Goal: Task Accomplishment & Management: Use online tool/utility

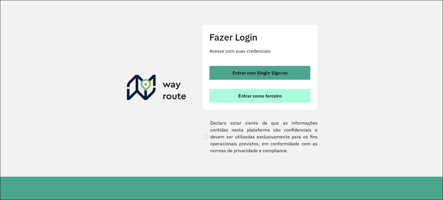
click at [228, 101] on button "Entrar como terceiro" at bounding box center [259, 96] width 101 height 14
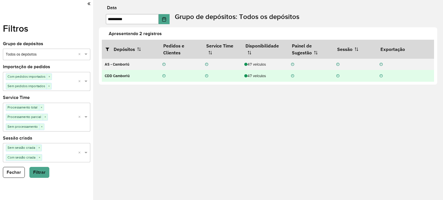
click at [261, 77] on div "47 veículos" at bounding box center [264, 75] width 41 height 5
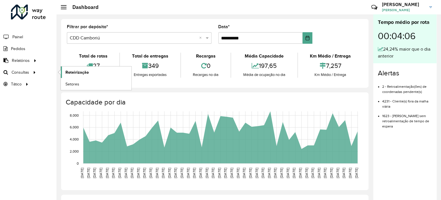
drag, startPoint x: 54, startPoint y: 71, endPoint x: 62, endPoint y: 71, distance: 7.8
click at [55, 71] on ul "Roteirização Setores" at bounding box center [91, 79] width 72 height 24
click at [66, 70] on span "Roteirização" at bounding box center [76, 72] width 23 height 6
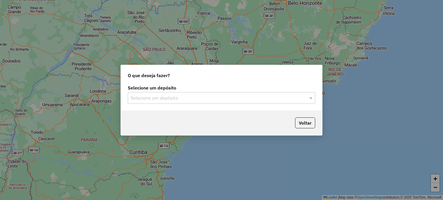
click at [158, 101] on div "Selecione um depósito" at bounding box center [221, 98] width 187 height 12
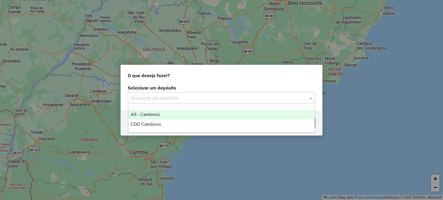
click at [156, 118] on div "AS - Camboriú" at bounding box center [221, 115] width 186 height 10
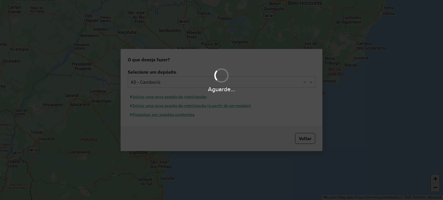
click at [156, 118] on div "Aguarde..." at bounding box center [221, 100] width 443 height 200
click at [162, 87] on div "Aguarde..." at bounding box center [221, 89] width 443 height 9
click at [162, 82] on div "Aguarde..." at bounding box center [221, 79] width 443 height 27
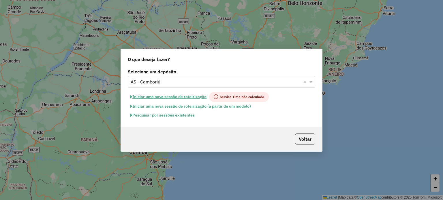
click at [143, 75] on label "Selecione um depósito" at bounding box center [221, 71] width 187 height 7
click at [144, 78] on div "Selecione um depósito × AS - Camboriú ×" at bounding box center [221, 82] width 187 height 12
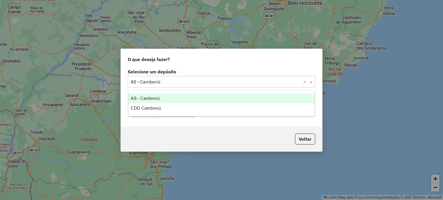
click at [145, 107] on span "CDD Camboriú" at bounding box center [146, 108] width 30 height 5
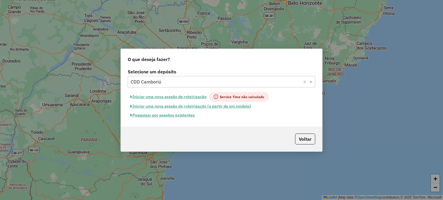
click at [183, 114] on button "Pesquisar por sessões existentes" at bounding box center [162, 115] width 69 height 9
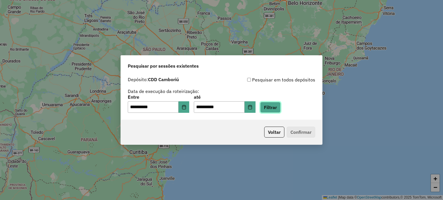
click at [278, 109] on button "Filtrar" at bounding box center [270, 107] width 20 height 11
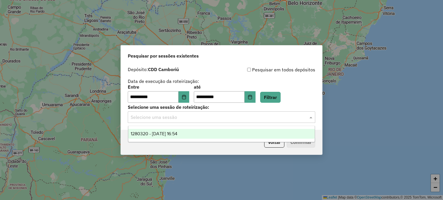
click at [182, 118] on input "text" at bounding box center [216, 117] width 170 height 7
click at [162, 135] on span "1280320 - 22/09/2025 16:54" at bounding box center [154, 133] width 47 height 5
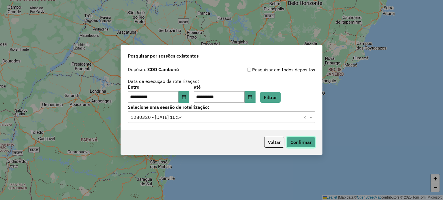
click at [297, 141] on button "Confirmar" at bounding box center [300, 142] width 29 height 11
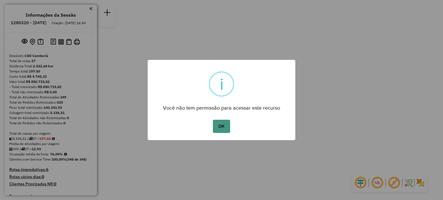
click at [225, 125] on button "OK" at bounding box center [221, 126] width 17 height 13
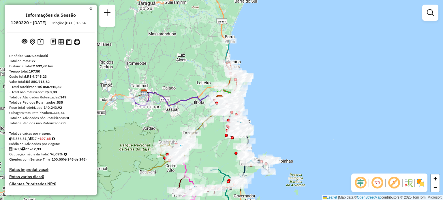
scroll to position [58, 0]
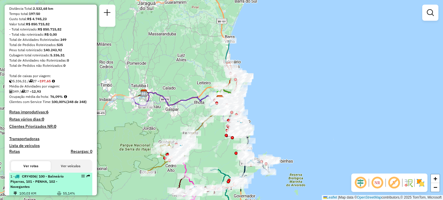
click at [29, 187] on span "| 100 - Balneário Piçarras, 101 - PENHA, 102 - Navegantes" at bounding box center [36, 181] width 53 height 15
select select "**********"
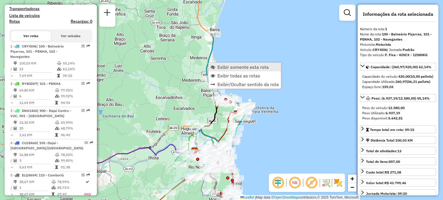
scroll to position [231, 0]
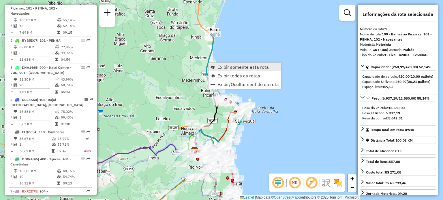
click at [212, 64] on link "Exibir somente esta rota" at bounding box center [244, 67] width 72 height 9
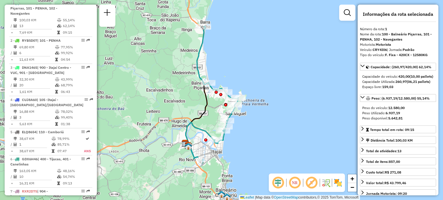
drag, startPoint x: 174, startPoint y: 99, endPoint x: 164, endPoint y: 92, distance: 12.1
click at [164, 92] on div "Janela de atendimento Grade de atendimento Capacidade Transportadoras Veículos …" at bounding box center [221, 100] width 443 height 200
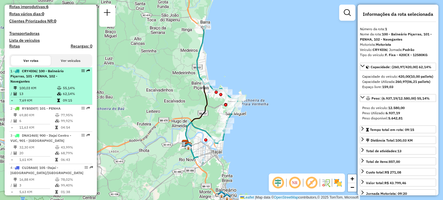
scroll to position [173, 0]
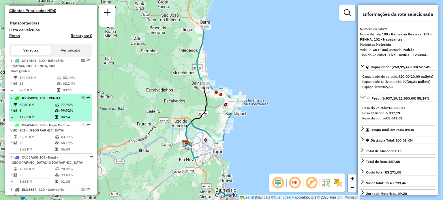
click at [41, 100] on span "| 101 - PENHA" at bounding box center [48, 98] width 23 height 4
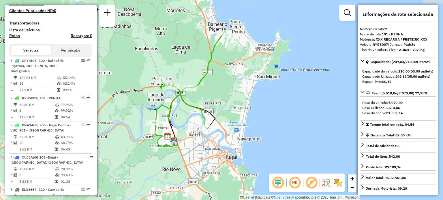
drag, startPoint x: 200, startPoint y: 70, endPoint x: 172, endPoint y: 62, distance: 29.3
click at [172, 62] on div "Janela de atendimento Grade de atendimento Capacidade Transportadoras Veículos …" at bounding box center [221, 100] width 443 height 200
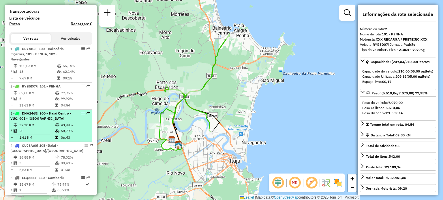
scroll to position [202, 0]
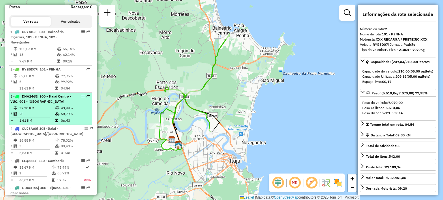
click at [45, 111] on td "32,30 KM" at bounding box center [37, 108] width 36 height 6
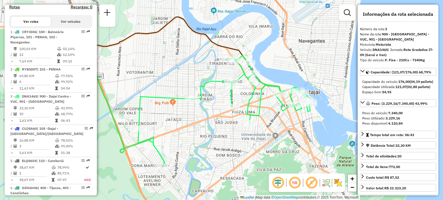
drag, startPoint x: 188, startPoint y: 88, endPoint x: 177, endPoint y: 84, distance: 12.2
click at [177, 84] on div "Janela de atendimento Grade de atendimento Capacidade Transportadoras Veículos …" at bounding box center [221, 100] width 443 height 200
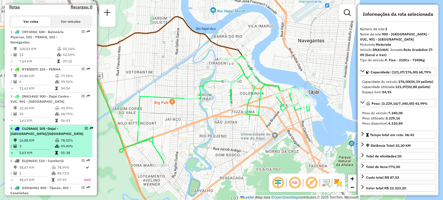
click at [43, 135] on span "| 105 -Itajaí - São Vicente/Ressacada" at bounding box center [46, 131] width 73 height 10
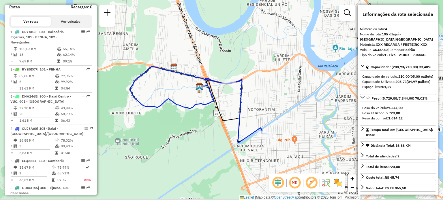
drag, startPoint x: 218, startPoint y: 138, endPoint x: 181, endPoint y: 123, distance: 40.0
click at [181, 123] on div "Janela de atendimento Grade de atendimento Capacidade Transportadoras Veículos …" at bounding box center [221, 100] width 443 height 200
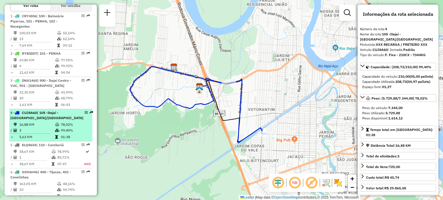
scroll to position [231, 0]
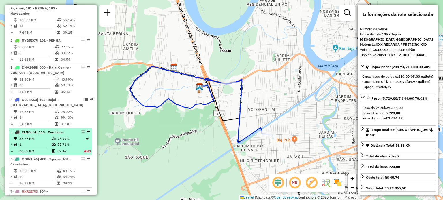
click at [39, 139] on li "5 - ELQ8654 | 110 - Camboriú 38,67 KM 78,99% / 1 85,71% = 38,67 KM 07:47 ANS" at bounding box center [50, 142] width 83 height 27
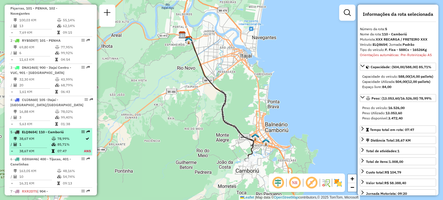
scroll to position [260, 0]
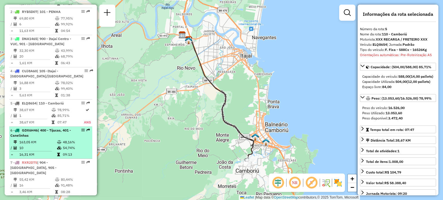
click at [41, 145] on td "163,05 KM" at bounding box center [38, 142] width 38 height 6
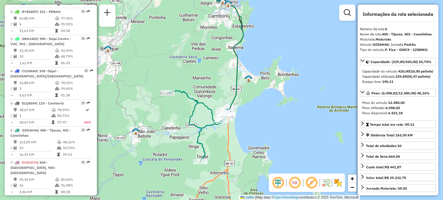
drag, startPoint x: 222, startPoint y: 104, endPoint x: 218, endPoint y: 85, distance: 20.1
click at [218, 85] on div "Janela de atendimento Grade de atendimento Capacidade Transportadoras Veículos …" at bounding box center [221, 100] width 443 height 200
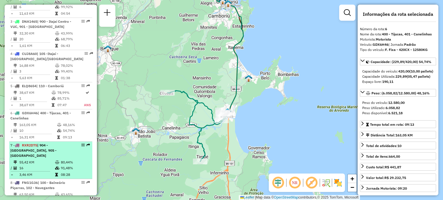
scroll to position [289, 0]
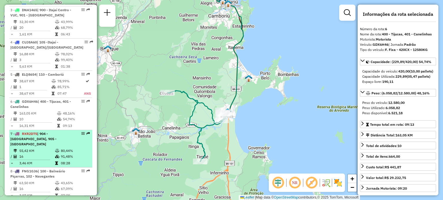
click at [45, 148] on td "55,42 KM" at bounding box center [37, 151] width 36 height 6
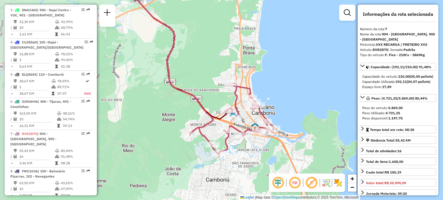
click at [304, 121] on div "Janela de atendimento Grade de atendimento Capacidade Transportadoras Veículos …" at bounding box center [221, 100] width 443 height 200
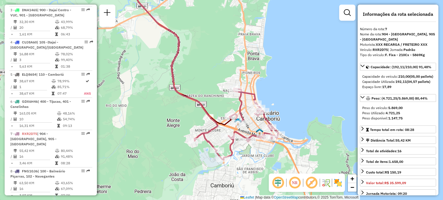
drag, startPoint x: 277, startPoint y: 87, endPoint x: 280, endPoint y: 92, distance: 6.3
click at [280, 92] on div "Janela de atendimento Grade de atendimento Capacidade Transportadoras Veículos …" at bounding box center [221, 100] width 443 height 200
click at [337, 184] on img at bounding box center [337, 182] width 9 height 9
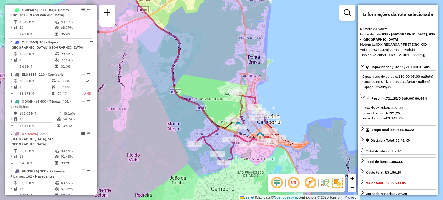
drag, startPoint x: 219, startPoint y: 86, endPoint x: 220, endPoint y: 89, distance: 3.5
click at [220, 89] on div "Janela de atendimento Grade de atendimento Capacidade Transportadoras Veículos …" at bounding box center [221, 100] width 443 height 200
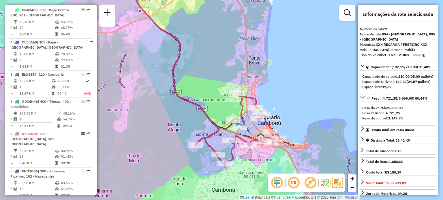
click at [216, 73] on div "Janela de atendimento Grade de atendimento Capacidade Transportadoras Veículos …" at bounding box center [221, 100] width 443 height 200
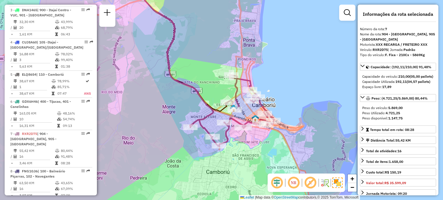
drag, startPoint x: 214, startPoint y: 72, endPoint x: 209, endPoint y: 54, distance: 18.7
click at [209, 54] on div "Janela de atendimento Grade de atendimento Capacidade Transportadoras Veículos …" at bounding box center [221, 100] width 443 height 200
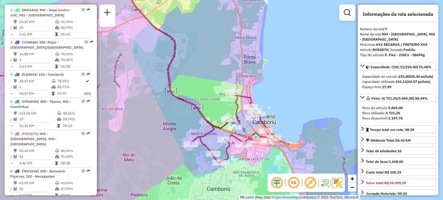
drag, startPoint x: 219, startPoint y: 82, endPoint x: 211, endPoint y: 77, distance: 9.0
click at [211, 77] on div "Janela de atendimento Grade de atendimento Capacidade Transportadoras Veículos …" at bounding box center [221, 100] width 443 height 200
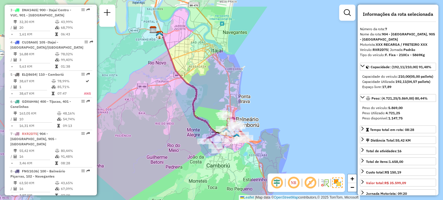
drag, startPoint x: 214, startPoint y: 79, endPoint x: 220, endPoint y: 101, distance: 22.5
click at [220, 101] on div "Janela de atendimento Grade de atendimento Capacidade Transportadoras Veículos …" at bounding box center [221, 100] width 443 height 200
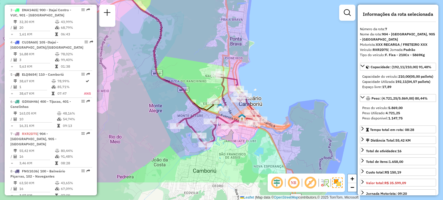
drag, startPoint x: 204, startPoint y: 100, endPoint x: 199, endPoint y: 92, distance: 9.7
click at [199, 92] on div "Janela de atendimento Grade de atendimento Capacidade Transportadoras Veículos …" at bounding box center [221, 100] width 443 height 200
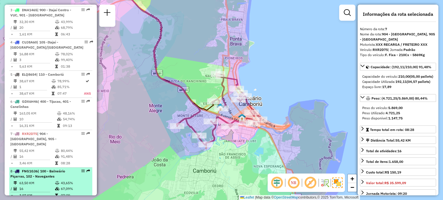
click at [40, 175] on span "| 100 - Balneário Piçarras, 102 - Navegantes" at bounding box center [37, 174] width 55 height 10
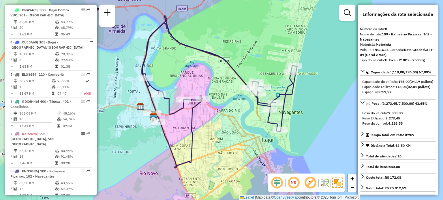
drag, startPoint x: 225, startPoint y: 126, endPoint x: 222, endPoint y: 118, distance: 8.4
click at [222, 118] on div "Janela de atendimento Grade de atendimento Capacidade Transportadoras Veículos …" at bounding box center [221, 100] width 443 height 200
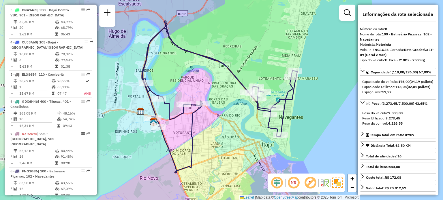
drag, startPoint x: 233, startPoint y: 109, endPoint x: 234, endPoint y: 114, distance: 4.9
click at [234, 114] on div "Janela de atendimento Grade de atendimento Capacidade Transportadoras Veículos …" at bounding box center [221, 100] width 443 height 200
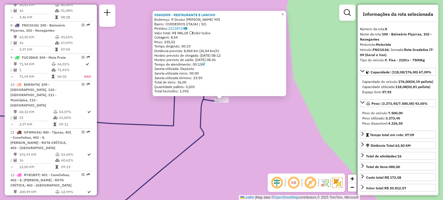
scroll to position [451, 0]
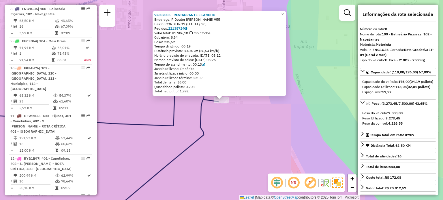
click at [222, 142] on div "92602005 - RESTAURANTE E LANCHO Endereço: R Doutor Reinaldo Schmithausen 955 Ba…" at bounding box center [221, 100] width 443 height 200
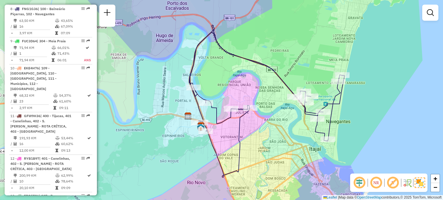
drag, startPoint x: 248, startPoint y: 85, endPoint x: 228, endPoint y: 97, distance: 23.1
click at [228, 97] on div "Janela de atendimento Grade de atendimento Capacidade Transportadoras Veículos …" at bounding box center [221, 100] width 443 height 200
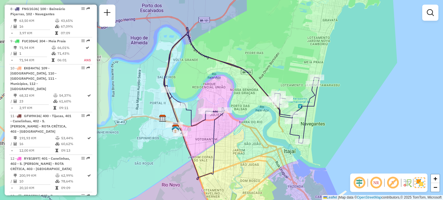
drag, startPoint x: 229, startPoint y: 93, endPoint x: 218, endPoint y: 98, distance: 12.2
click at [218, 98] on div "Janela de atendimento Grade de atendimento Capacidade Transportadoras Veículos …" at bounding box center [221, 100] width 443 height 200
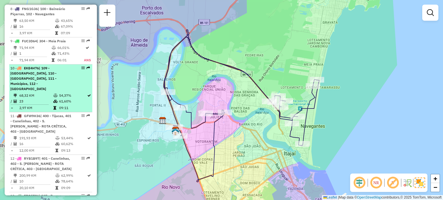
click at [48, 75] on div "10 - EKE4H76 | 109 - Monte Alegre, 110 - Camboriú, 111 - Municípios, 112 - Nova…" at bounding box center [40, 79] width 61 height 26
select select "**********"
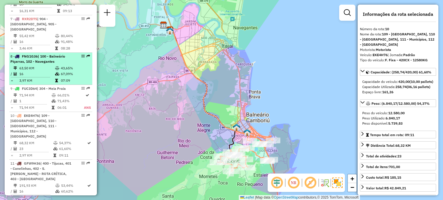
scroll to position [394, 0]
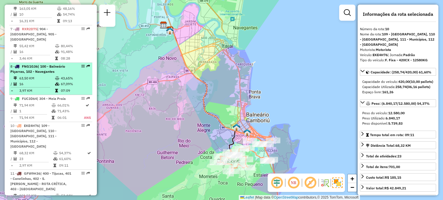
click at [50, 81] on td "16" at bounding box center [37, 84] width 36 height 6
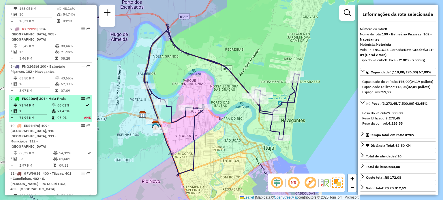
click at [46, 103] on td "71,94 KM" at bounding box center [35, 106] width 32 height 6
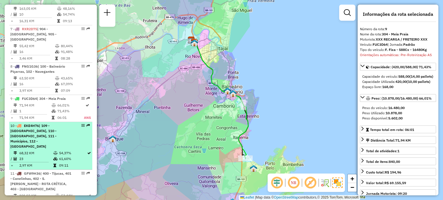
click at [52, 133] on div "10 - EKE4H76 | 109 - Monte Alegre, 110 - Camboriú, 111 - Municípios, 112 - Nova…" at bounding box center [40, 136] width 61 height 26
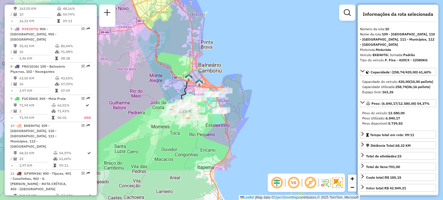
drag, startPoint x: 191, startPoint y: 137, endPoint x: 149, endPoint y: 98, distance: 57.5
click at [149, 98] on div "Janela de atendimento Grade de atendimento Capacidade Transportadoras Veículos …" at bounding box center [221, 100] width 443 height 200
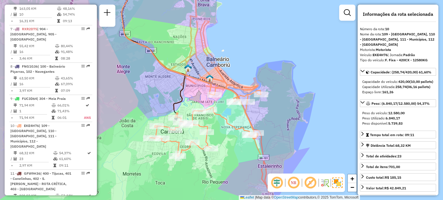
drag, startPoint x: 160, startPoint y: 92, endPoint x: 135, endPoint y: 85, distance: 25.8
click at [135, 85] on div "Janela de atendimento Grade de atendimento Capacidade Transportadoras Veículos …" at bounding box center [221, 100] width 443 height 200
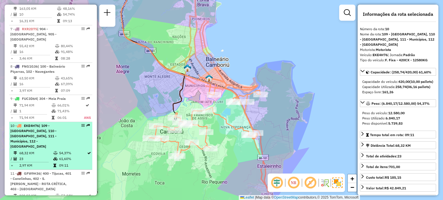
click at [46, 150] on td "68,32 KM" at bounding box center [36, 153] width 34 height 6
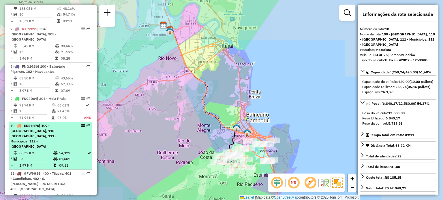
scroll to position [422, 0]
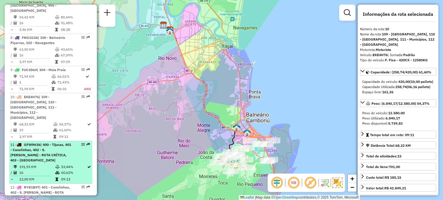
click at [47, 143] on span "| 400 - Tijucas, 401 - Canelinhas, 402 - S. João Batista - ROTA CRÍTICA, 403 - …" at bounding box center [40, 153] width 61 height 20
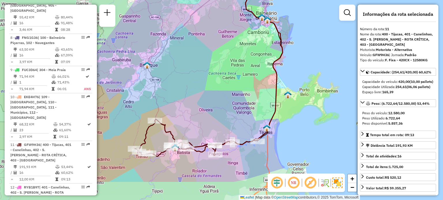
drag, startPoint x: 240, startPoint y: 83, endPoint x: 232, endPoint y: 85, distance: 8.4
click at [232, 95] on div "Janela de atendimento Grade de atendimento Capacidade Transportadoras Veículos …" at bounding box center [221, 100] width 443 height 200
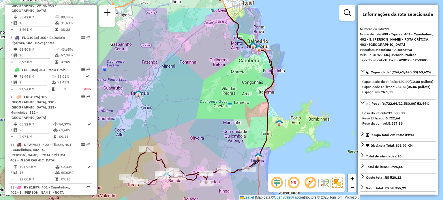
drag, startPoint x: 231, startPoint y: 76, endPoint x: 225, endPoint y: 104, distance: 28.7
click at [225, 105] on div "Janela de atendimento Grade de atendimento Capacidade Transportadoras Veículos …" at bounding box center [221, 100] width 443 height 200
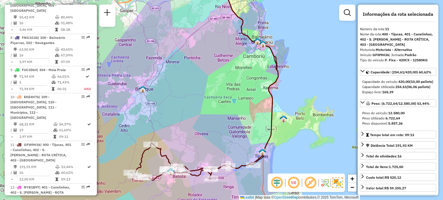
drag, startPoint x: 244, startPoint y: 105, endPoint x: 246, endPoint y: 100, distance: 6.2
click at [246, 100] on div "Janela de atendimento Grade de atendimento Capacidade Transportadoras Veículos …" at bounding box center [221, 100] width 443 height 200
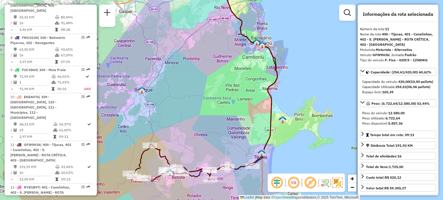
click at [244, 106] on div "Janela de atendimento Grade de atendimento Capacidade Transportadoras Veículos …" at bounding box center [221, 100] width 443 height 200
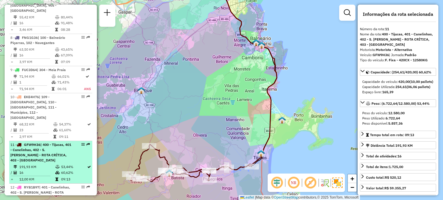
click at [42, 143] on span "| 400 - Tijucas, 401 - Canelinhas, 402 - S. João Batista - ROTA CRÍTICA, 403 - …" at bounding box center [40, 153] width 61 height 20
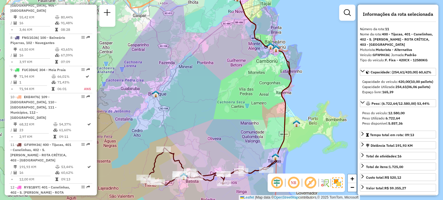
drag, startPoint x: 239, startPoint y: 118, endPoint x: 235, endPoint y: 109, distance: 9.8
click at [235, 109] on div "Janela de atendimento Grade de atendimento Capacidade Transportadoras Veículos …" at bounding box center [221, 100] width 443 height 200
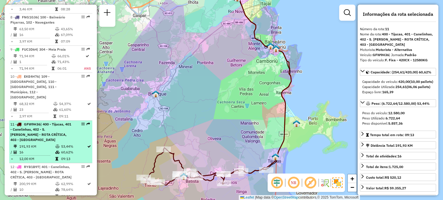
scroll to position [451, 0]
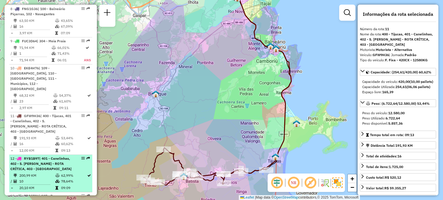
click at [35, 156] on span "RYB1B97" at bounding box center [31, 158] width 15 height 4
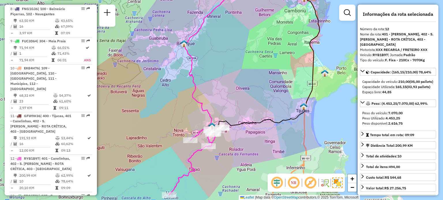
drag, startPoint x: 229, startPoint y: 112, endPoint x: 252, endPoint y: 96, distance: 27.6
click at [252, 96] on div "Janela de atendimento Grade de atendimento Capacidade Transportadoras Veículos …" at bounding box center [221, 100] width 443 height 200
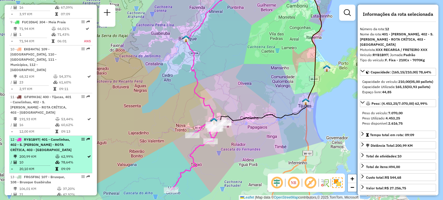
scroll to position [480, 0]
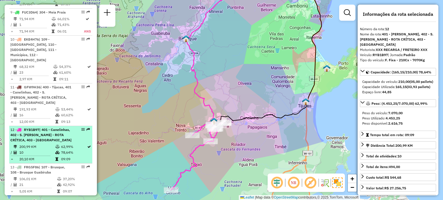
click at [48, 128] on span "| 401 - Canelinhas, 402 - S. João Batista - ROTA CRÍTICA, 403 - Nova Trento" at bounding box center [40, 135] width 61 height 15
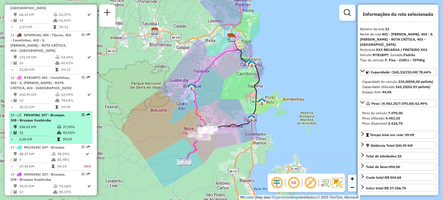
scroll to position [538, 0]
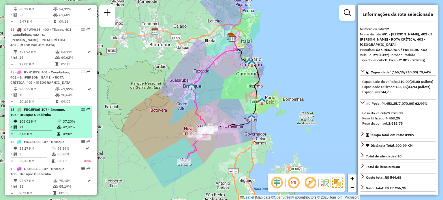
click at [47, 119] on td "106,01 KM" at bounding box center [38, 122] width 38 height 6
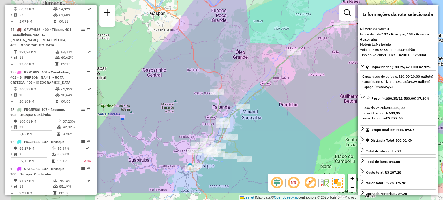
drag, startPoint x: 225, startPoint y: 118, endPoint x: 327, endPoint y: 88, distance: 106.9
click at [327, 88] on div "Janela de atendimento Grade de atendimento Capacidade Transportadoras Veículos …" at bounding box center [221, 100] width 443 height 200
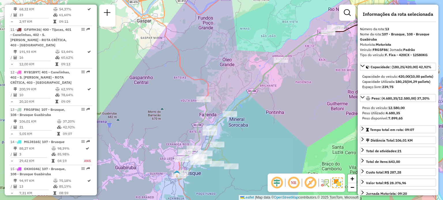
click at [300, 95] on div "Janela de atendimento Grade de atendimento Capacidade Transportadoras Veículos …" at bounding box center [221, 100] width 443 height 200
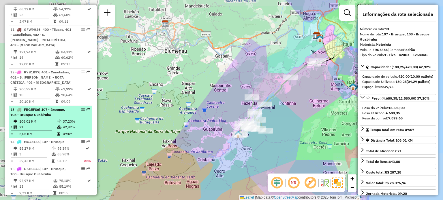
click at [43, 107] on span "| 107 - Brusque, 108 - Brusque Guabiruba" at bounding box center [37, 112] width 55 height 10
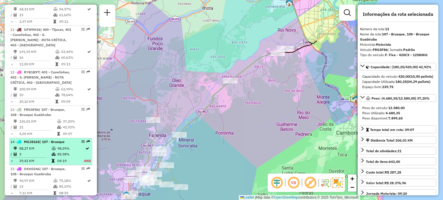
click at [34, 146] on td "88,27 KM" at bounding box center [35, 149] width 32 height 6
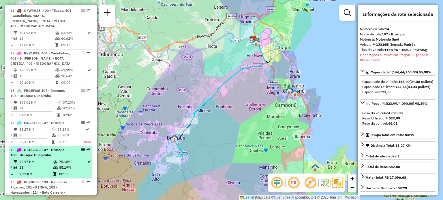
scroll to position [566, 0]
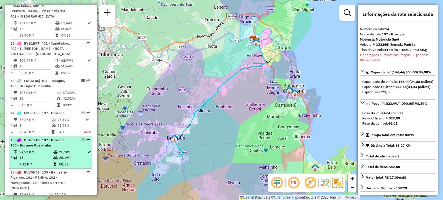
click at [47, 137] on li "15 - OKH0346 | 107 - Brusque, 108 - Brusque Guabiruba 94,97 KM 75,18% / 13 85,1…" at bounding box center [50, 153] width 83 height 32
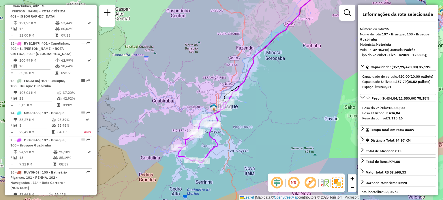
drag, startPoint x: 195, startPoint y: 154, endPoint x: 224, endPoint y: 141, distance: 32.1
click at [224, 141] on div "Janela de atendimento Grade de atendimento Capacidade Transportadoras Veículos …" at bounding box center [221, 100] width 443 height 200
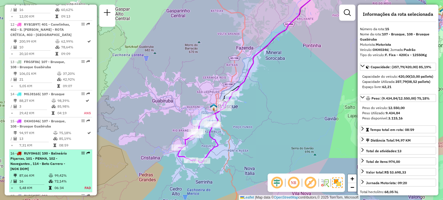
scroll to position [595, 0]
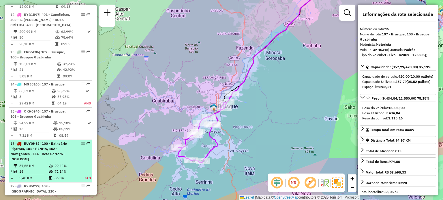
click at [38, 141] on span "| 100 - Balneário Piçarras, 101 - PENHA, 102 - Navegantes , 114 - Beto Carrero …" at bounding box center [38, 151] width 56 height 20
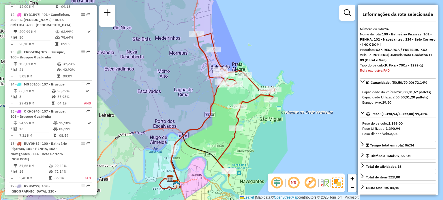
drag, startPoint x: 229, startPoint y: 109, endPoint x: 224, endPoint y: 121, distance: 12.4
click at [224, 121] on div "Janela de atendimento Grade de atendimento Capacidade Transportadoras Veículos …" at bounding box center [221, 100] width 443 height 200
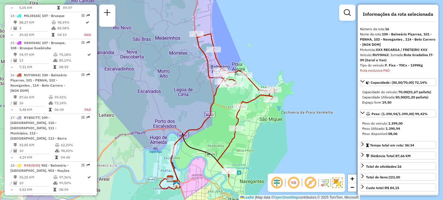
scroll to position [719, 0]
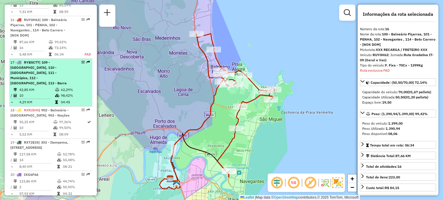
click at [33, 60] on span "| 109 - Monte Alegre, 110 - Camboriú, 111 - Municípios, 112 - Nova Esperança, 1…" at bounding box center [38, 72] width 56 height 25
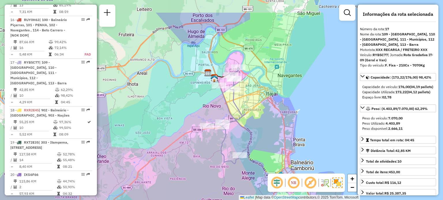
drag, startPoint x: 272, startPoint y: 47, endPoint x: 267, endPoint y: 84, distance: 37.3
click at [267, 84] on div "Janela de atendimento Grade de atendimento Capacidade Transportadoras Veículos …" at bounding box center [221, 100] width 443 height 200
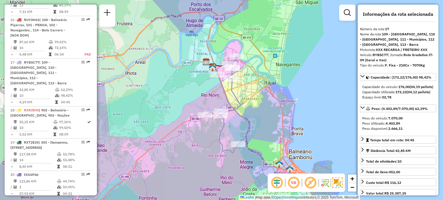
drag, startPoint x: 257, startPoint y: 83, endPoint x: 256, endPoint y: 75, distance: 7.8
click at [256, 75] on div "Janela de atendimento Grade de atendimento Capacidade Transportadoras Veículos …" at bounding box center [221, 100] width 443 height 200
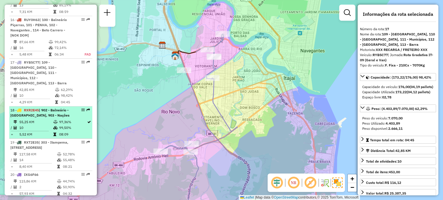
click at [43, 108] on span "| 902 - Balneário - Barra Norte, 903 - Nações" at bounding box center [39, 113] width 59 height 10
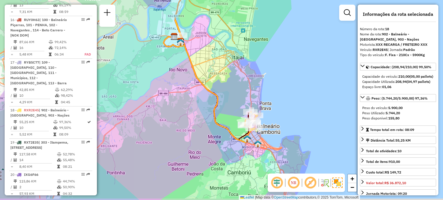
drag, startPoint x: 237, startPoint y: 100, endPoint x: 212, endPoint y: 84, distance: 29.6
click at [211, 74] on div "Janela de atendimento Grade de atendimento Capacidade Transportadoras Veículos …" at bounding box center [221, 100] width 443 height 200
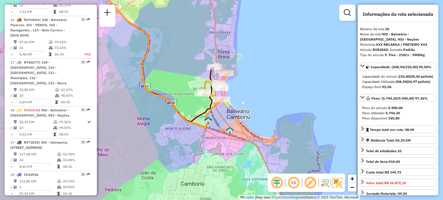
drag, startPoint x: 193, startPoint y: 76, endPoint x: 194, endPoint y: 161, distance: 85.6
click at [194, 75] on div "Janela de atendimento Grade de atendimento Capacidade Transportadoras Veículos …" at bounding box center [221, 100] width 443 height 200
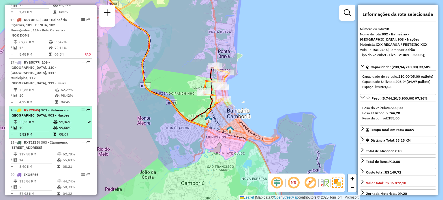
click at [39, 108] on span "| 902 - Balneário - Barra Norte, 903 - Nações" at bounding box center [39, 113] width 59 height 10
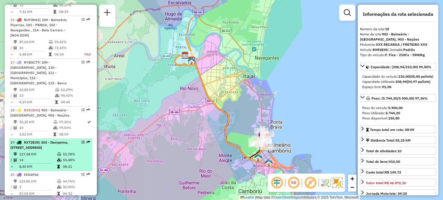
click at [46, 140] on span "| 303 - Itampema, 304 - Meia Praia , 306 - Porto Belo 2" at bounding box center [39, 145] width 58 height 10
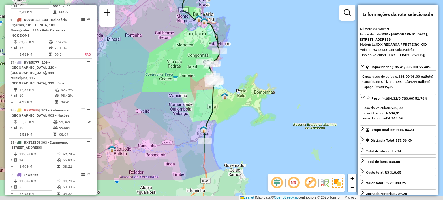
drag, startPoint x: 212, startPoint y: 118, endPoint x: 184, endPoint y: 85, distance: 43.2
click at [184, 85] on div "Janela de atendimento Grade de atendimento Capacidade Transportadoras Veículos …" at bounding box center [221, 100] width 443 height 200
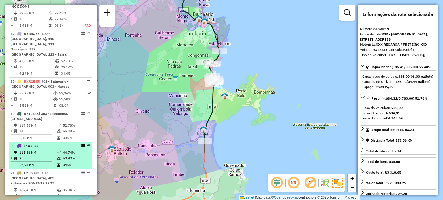
click at [51, 143] on div "20 - IXG6F66" at bounding box center [40, 145] width 61 height 5
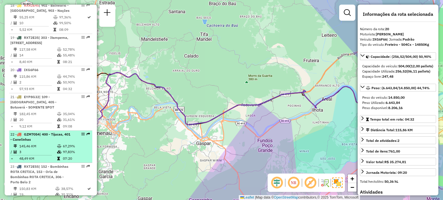
scroll to position [834, 0]
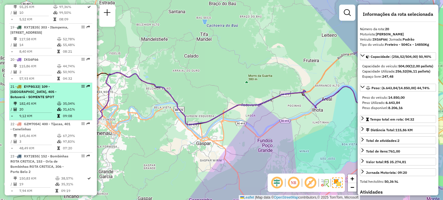
click at [46, 84] on div "21 - EYP8G32 | 109 - Monte Alegre, 405 - Botuverá - SOMENTE SPOT" at bounding box center [40, 92] width 61 height 16
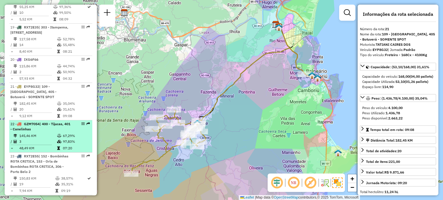
click at [42, 133] on td "145,46 KM" at bounding box center [38, 136] width 38 height 6
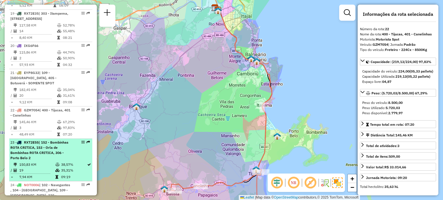
scroll to position [863, 0]
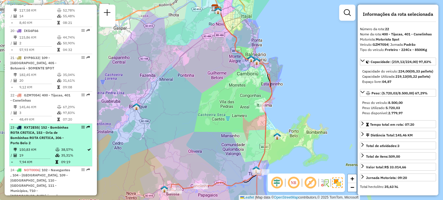
click at [41, 125] on span "| 152 - Bombinhas ROTA CRITICA, 153 - Orla de Bombinhas ROTA CRITICA, 306 - Por…" at bounding box center [39, 135] width 58 height 20
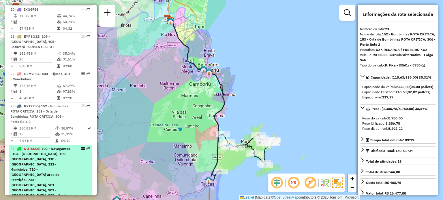
scroll to position [892, 0]
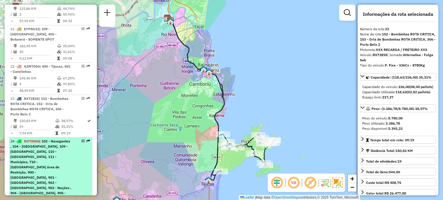
click at [50, 144] on span "| 102 - Navegantes , 104 - Cordeiros, 109 - Monte Alegre, 110 - Camboriú, 111 -…" at bounding box center [40, 169] width 61 height 61
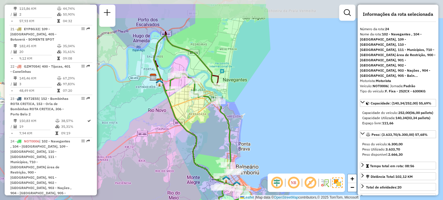
drag, startPoint x: 151, startPoint y: 141, endPoint x: 136, endPoint y: 145, distance: 15.7
click at [129, 165] on div "Janela de atendimento Grade de atendimento Capacidade Transportadoras Veículos …" at bounding box center [221, 100] width 443 height 200
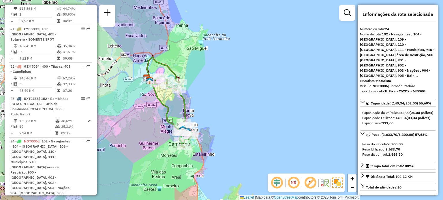
drag, startPoint x: 154, startPoint y: 132, endPoint x: 151, endPoint y: 118, distance: 14.3
click at [151, 118] on div "Janela de atendimento Grade de atendimento Capacidade Transportadoras Veículos …" at bounding box center [221, 100] width 443 height 200
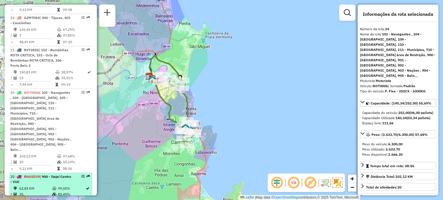
scroll to position [950, 0]
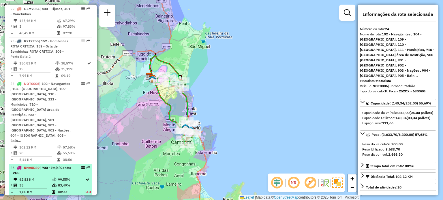
click at [63, 164] on li "25 - RNA5D39 | 900 - Itajaí Centro - VUC 62,83 KM 99,55% / 35 83,49% = 1,80 KM …" at bounding box center [50, 180] width 83 height 32
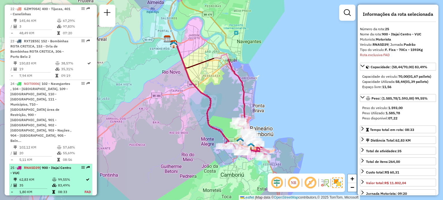
scroll to position [978, 0]
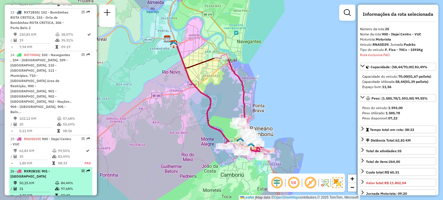
click at [59, 168] on li "26 - RXR2B15 | 901 - Praia Brava 50,25 KM 84,44% / 21 97,68% = 2,39 KM 07:37" at bounding box center [50, 184] width 83 height 32
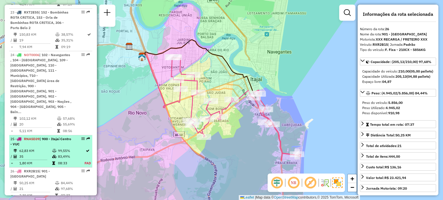
scroll to position [987, 0]
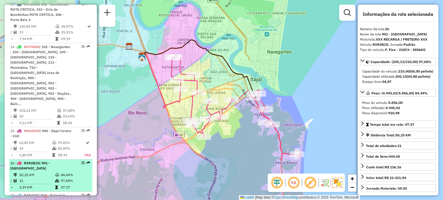
click at [56, 186] on icon at bounding box center [56, 187] width 3 height 3
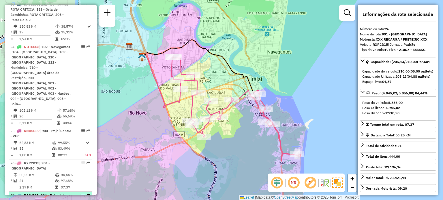
click at [45, 193] on div "27 - RAB4I21 | 904 - Balneário Centro" at bounding box center [40, 198] width 61 height 10
